Goal: Task Accomplishment & Management: Manage account settings

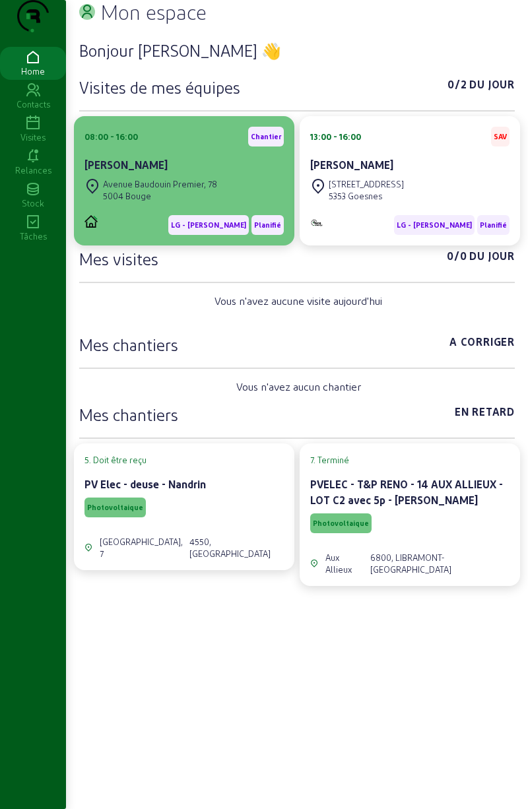
click at [232, 204] on div "Avenue Baudouin Premier, [STREET_ADDRESS]" at bounding box center [183, 190] width 199 height 29
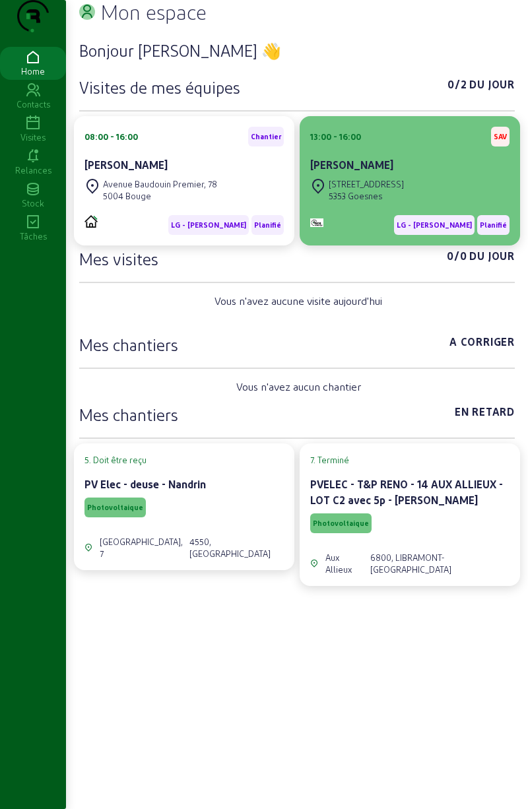
click at [394, 202] on div "5353 Goesnes" at bounding box center [366, 196] width 75 height 12
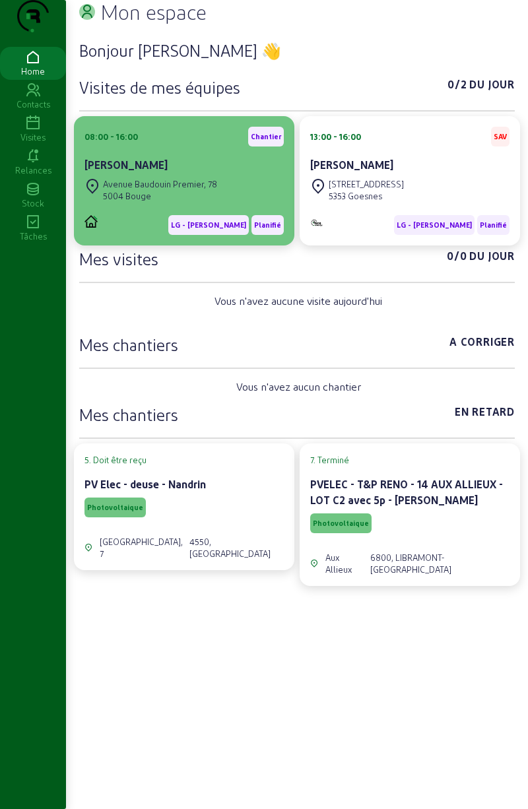
click at [247, 205] on div "Avenue Baudouin Premier, [STREET_ADDRESS]" at bounding box center [183, 190] width 199 height 29
click at [240, 205] on div "Avenue Baudouin Premier, [STREET_ADDRESS]" at bounding box center [183, 190] width 199 height 29
click at [251, 205] on div "Avenue Baudouin Premier, [STREET_ADDRESS]" at bounding box center [183, 190] width 199 height 29
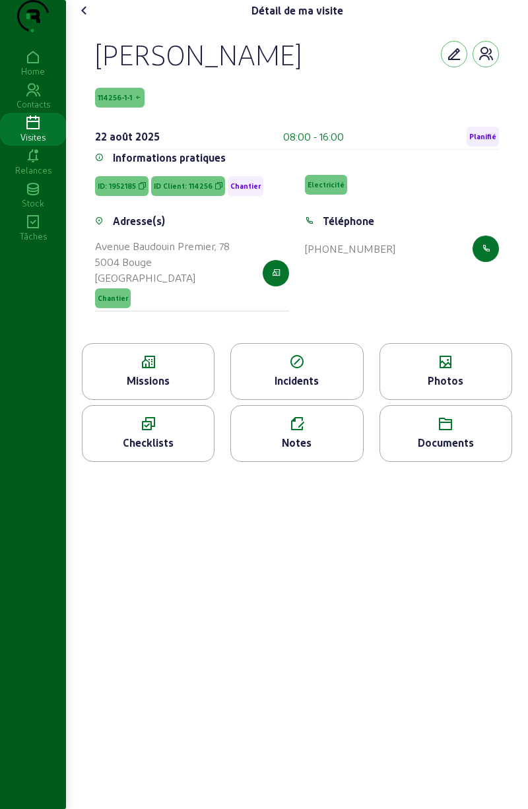
click at [468, 389] on div "Photos" at bounding box center [445, 381] width 131 height 16
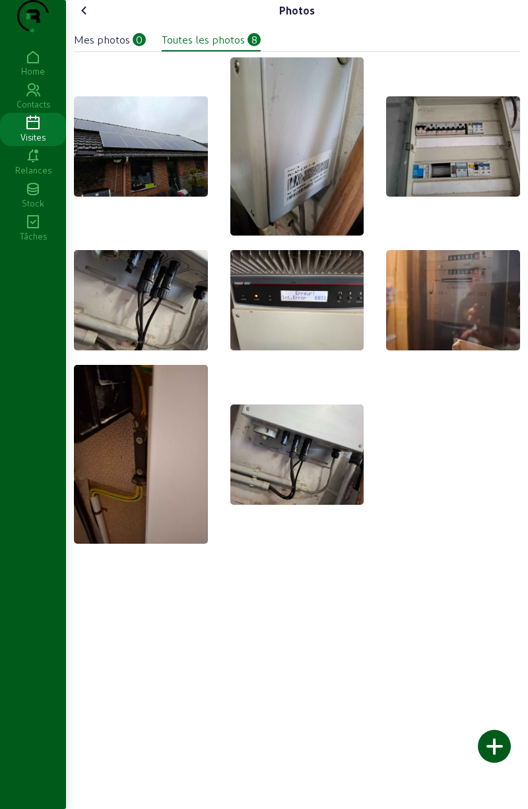
click at [495, 743] on div at bounding box center [494, 746] width 33 height 33
click at [451, 348] on img at bounding box center [453, 300] width 134 height 100
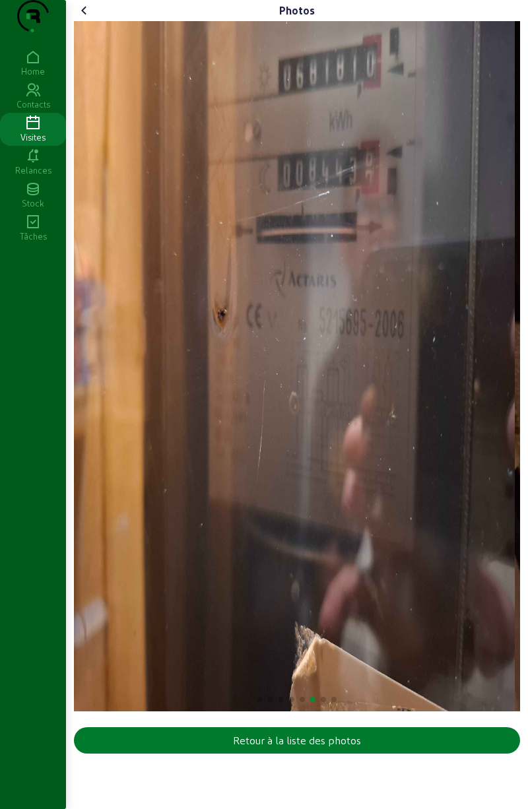
click at [434, 754] on button "Retour à la liste des photos" at bounding box center [297, 740] width 446 height 26
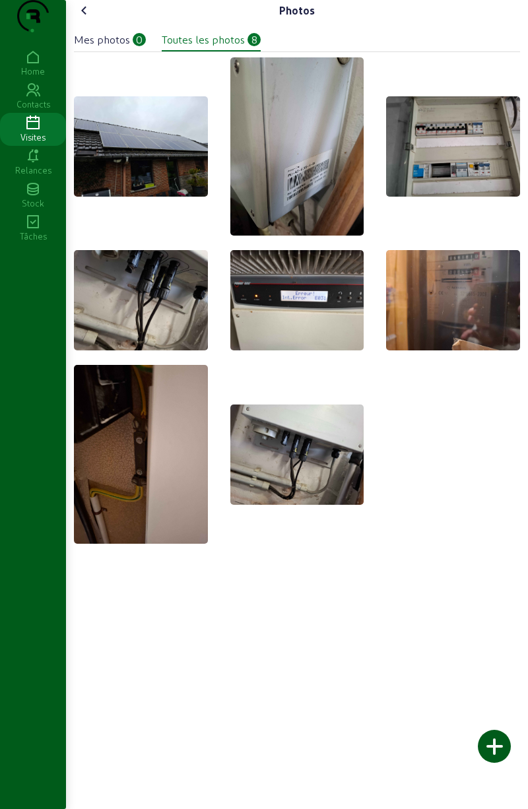
click at [491, 743] on div at bounding box center [494, 746] width 33 height 33
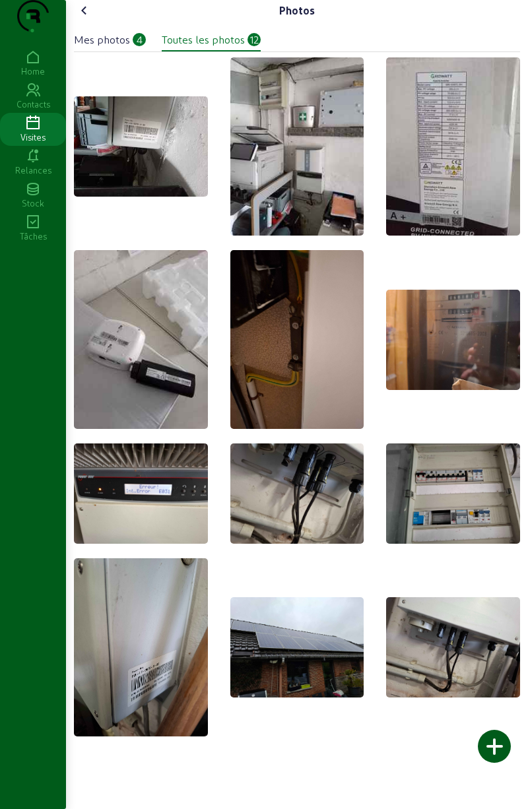
click at [106, 48] on div "Mes photos" at bounding box center [102, 40] width 56 height 16
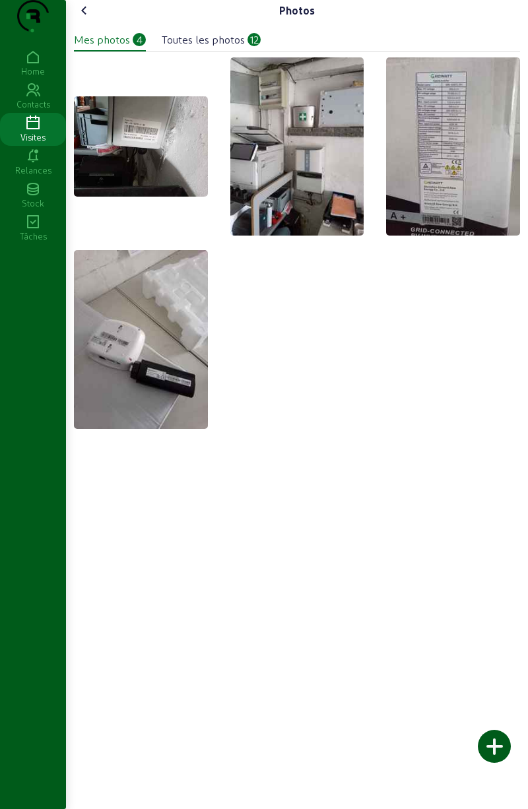
click at [149, 172] on img at bounding box center [141, 146] width 134 height 100
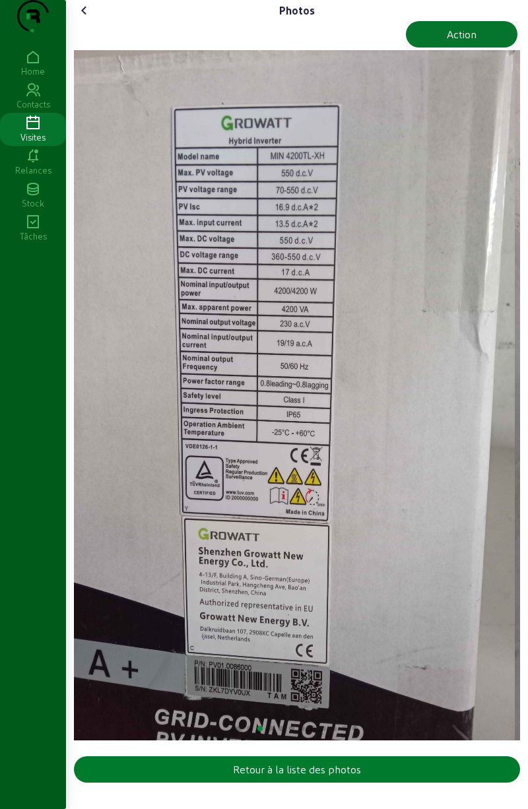
click at [327, 778] on div "Retour à la liste des photos" at bounding box center [297, 770] width 128 height 16
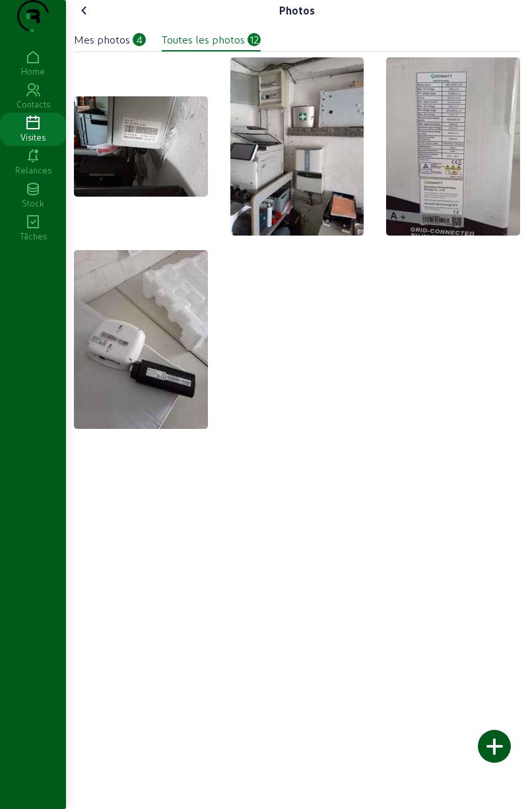
click at [92, 18] on icon at bounding box center [85, 11] width 16 height 16
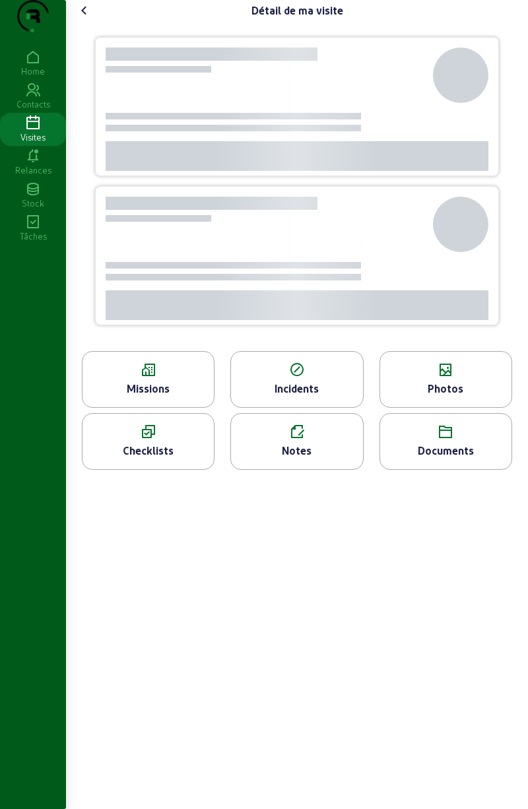
click at [90, 18] on icon at bounding box center [85, 11] width 16 height 16
